Goal: Communication & Community: Answer question/provide support

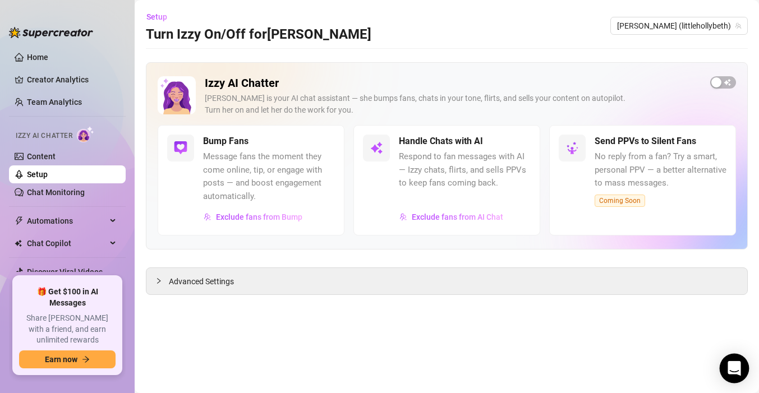
click at [724, 371] on div "Open Intercom Messenger" at bounding box center [735, 369] width 30 height 30
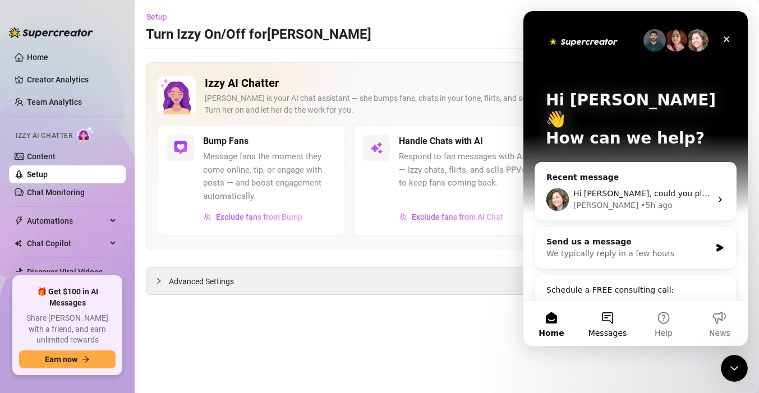
click at [607, 318] on button "Messages" at bounding box center [607, 323] width 56 height 45
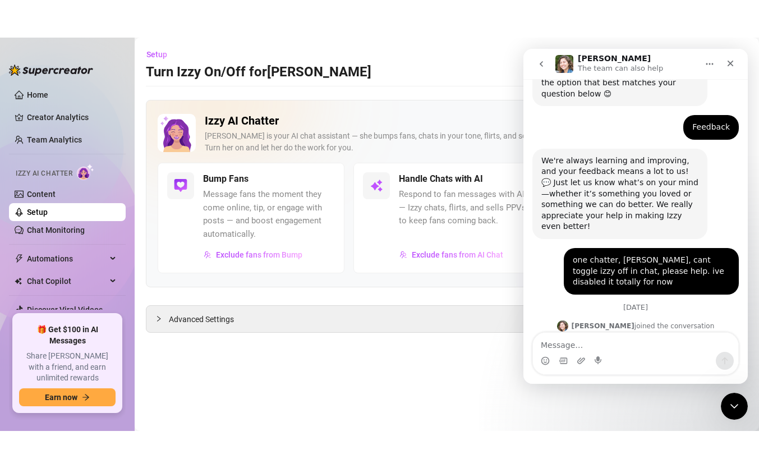
scroll to position [228, 0]
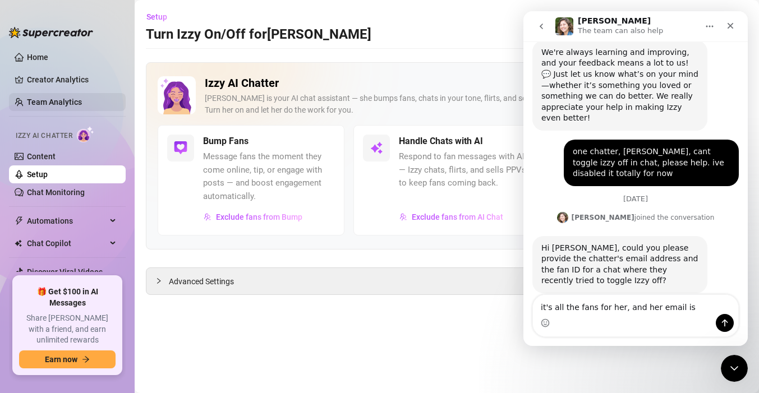
type textarea "it's all the fans for her, and her email is"
click at [52, 103] on link "Team Analytics" at bounding box center [54, 102] width 55 height 9
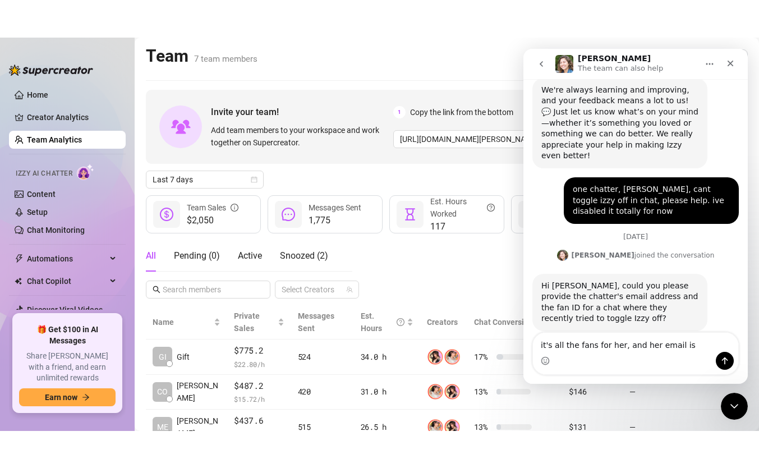
scroll to position [168, 0]
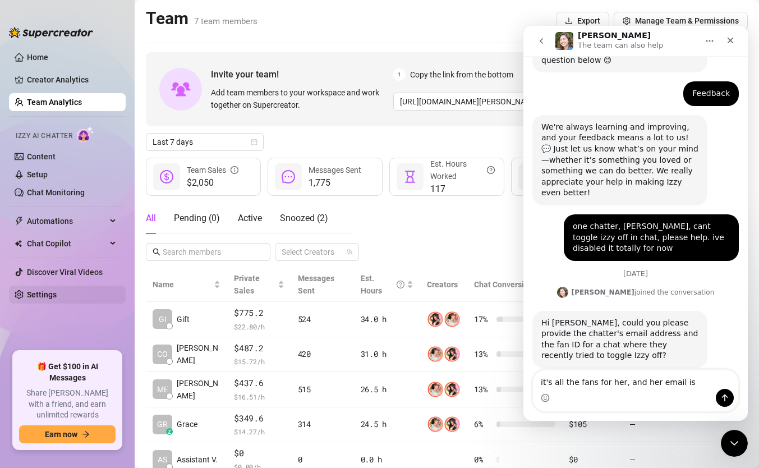
click at [34, 290] on link "Settings" at bounding box center [42, 294] width 30 height 9
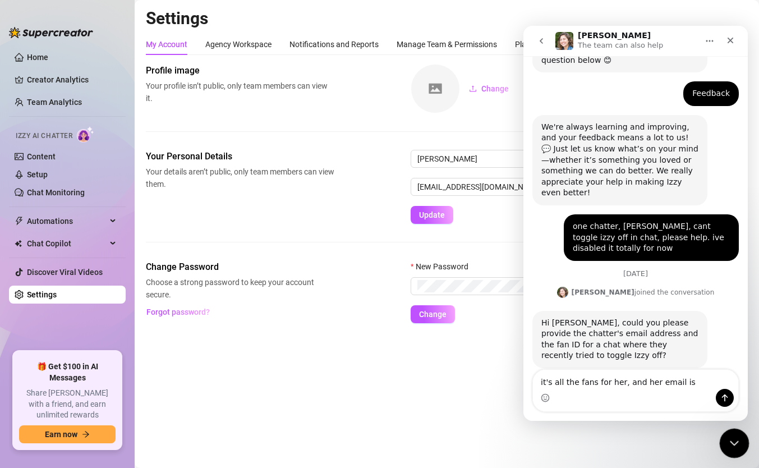
click at [726, 393] on icon "Close Intercom Messenger" at bounding box center [732, 441] width 13 height 13
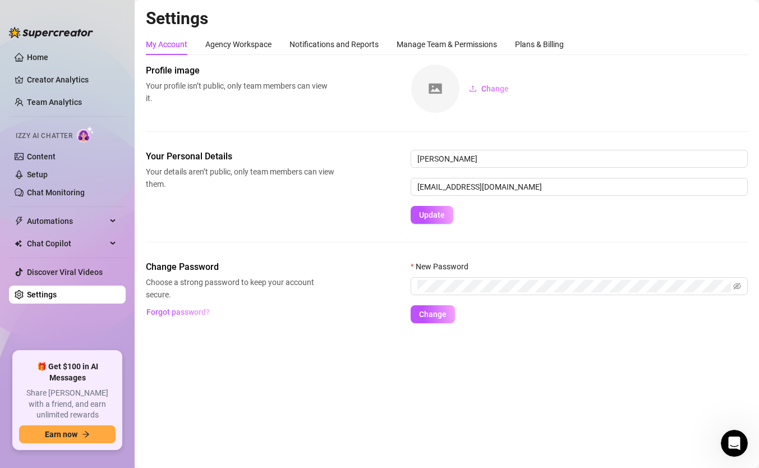
scroll to position [168, 0]
click at [251, 47] on div "Agency Workspace" at bounding box center [238, 44] width 66 height 12
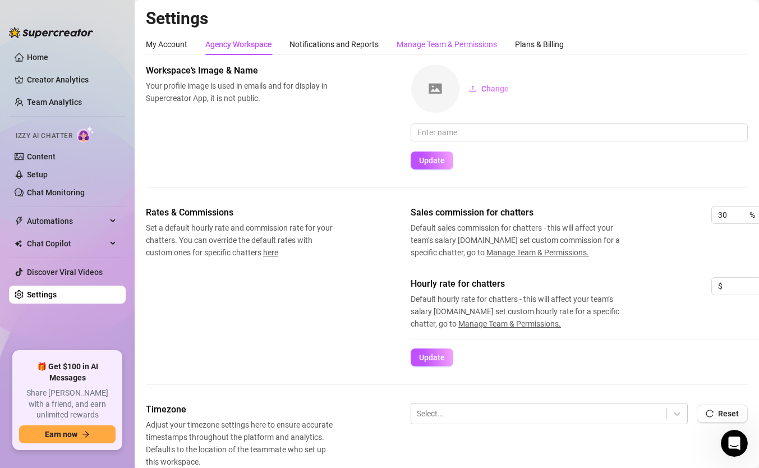
click at [456, 39] on div "Manage Team & Permissions" at bounding box center [447, 44] width 100 height 12
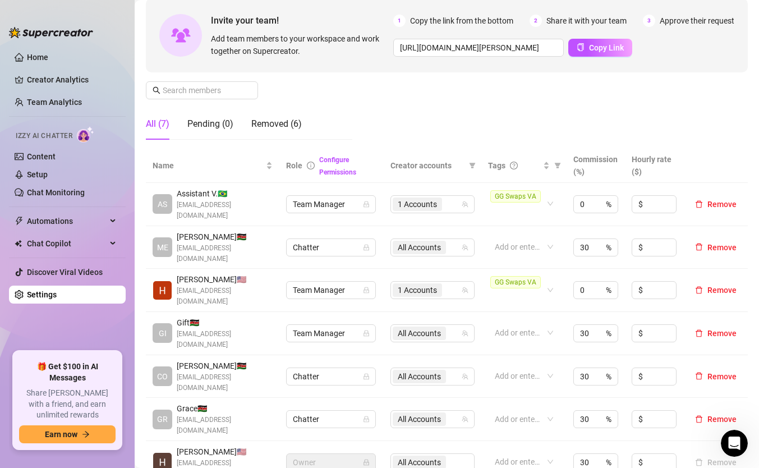
scroll to position [104, 0]
drag, startPoint x: 264, startPoint y: 380, endPoint x: 173, endPoint y: 382, distance: 90.3
click at [173, 393] on div "[PERSON_NAME] 🇰🇪 [EMAIL_ADDRESS][DOMAIN_NAME]" at bounding box center [213, 418] width 120 height 34
click at [218, 393] on span "[EMAIL_ADDRESS][DOMAIN_NAME]" at bounding box center [225, 423] width 96 height 21
drag, startPoint x: 262, startPoint y: 384, endPoint x: 177, endPoint y: 384, distance: 85.3
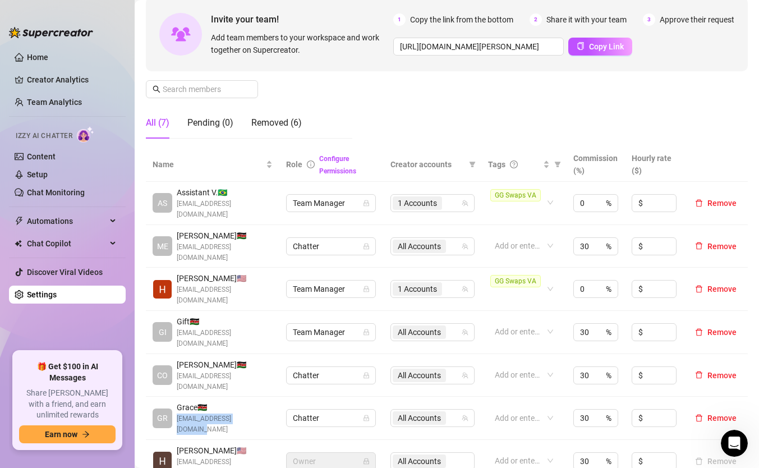
click at [177, 393] on div "[PERSON_NAME] 🇰🇪 [EMAIL_ADDRESS][DOMAIN_NAME]" at bounding box center [213, 418] width 120 height 34
copy span "[EMAIL_ADDRESS][DOMAIN_NAME]"
click at [739, 393] on div "Open Intercom Messenger" at bounding box center [732, 441] width 37 height 37
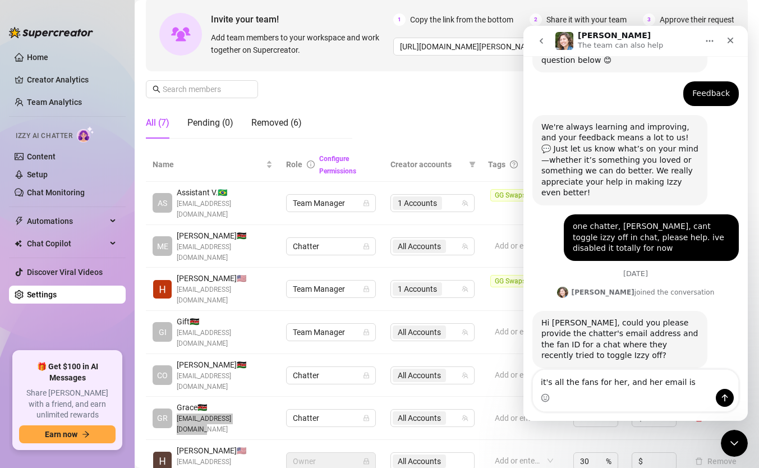
type textarea "it's all the fans for her, and her email is [EMAIL_ADDRESS][DOMAIN_NAME]"
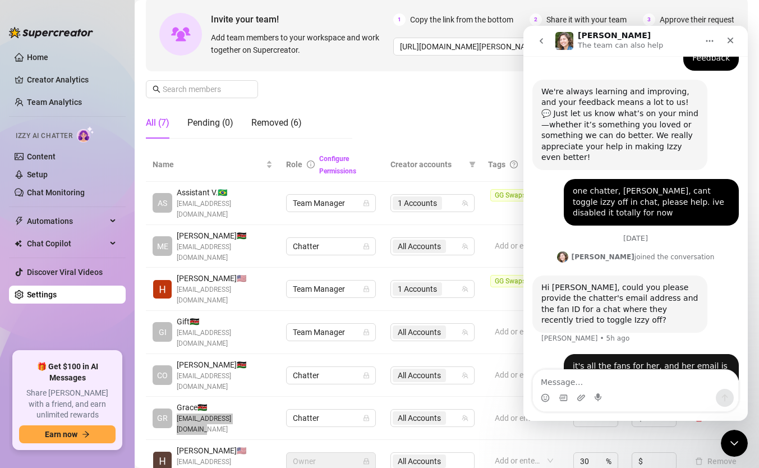
scroll to position [213, 0]
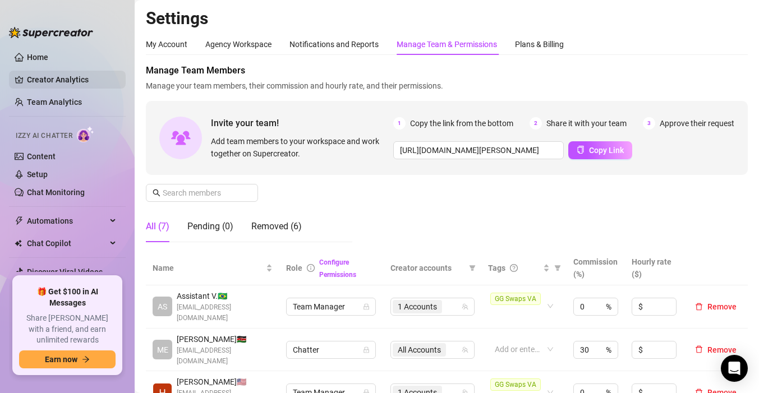
click at [53, 77] on link "Creator Analytics" at bounding box center [72, 80] width 90 height 18
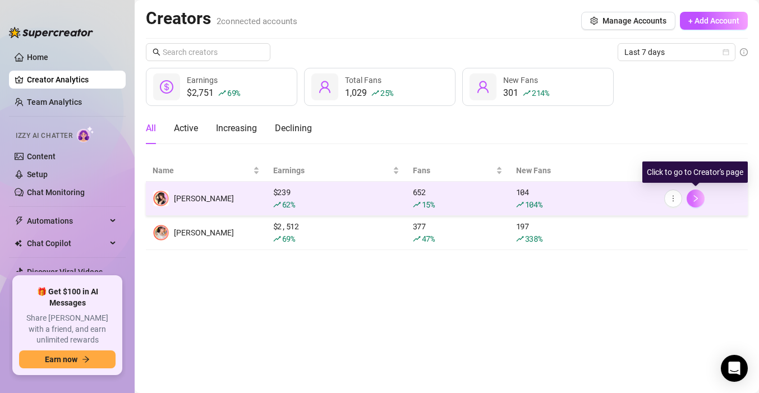
click at [692, 198] on icon "right" at bounding box center [696, 199] width 8 height 8
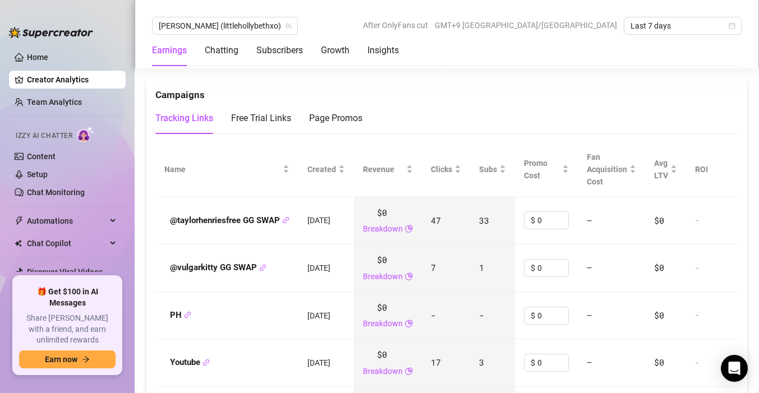
scroll to position [1207, 0]
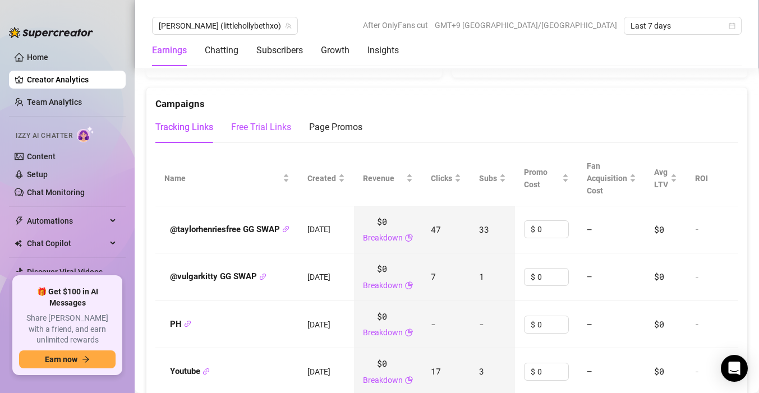
click at [257, 131] on div "Free Trial Links" at bounding box center [261, 127] width 60 height 13
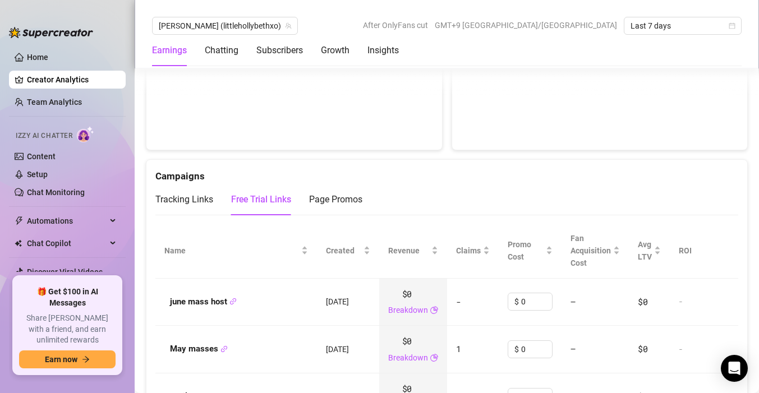
scroll to position [972, 0]
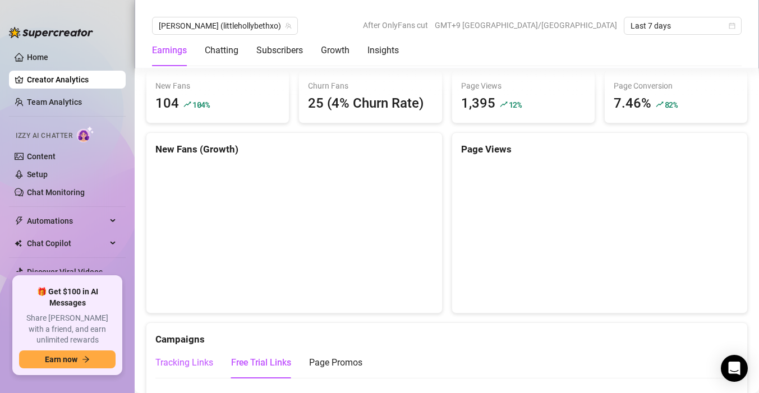
click at [189, 359] on div "Tracking Links" at bounding box center [184, 362] width 58 height 13
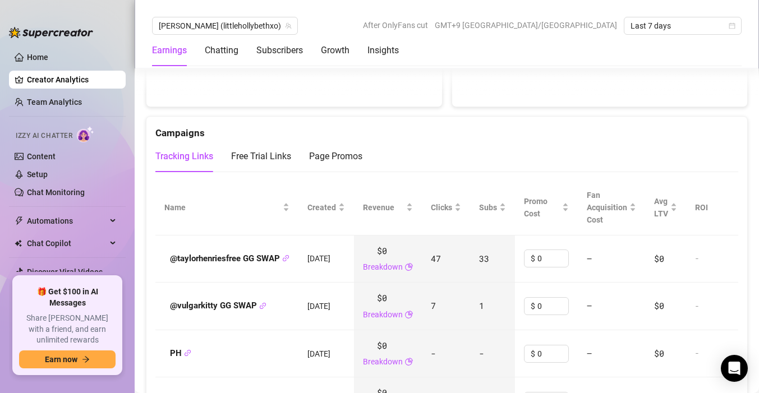
scroll to position [1219, 0]
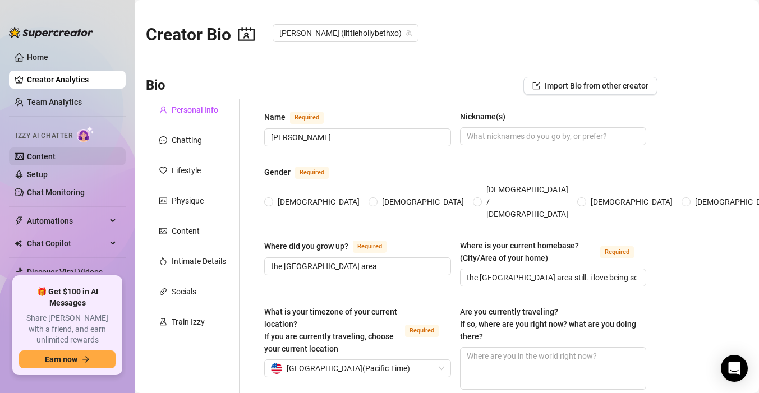
radio input "true"
type input "October 30th, 1999"
